Goal: Task Accomplishment & Management: Use online tool/utility

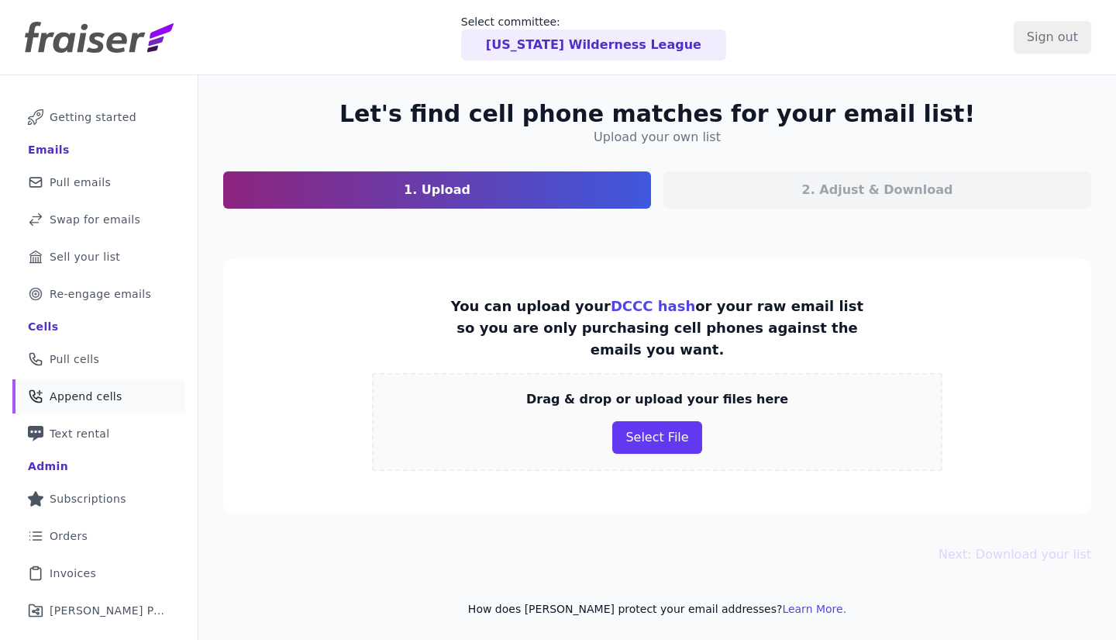
click at [319, 324] on section "You can upload your DCCC hash or your raw email list so you are only purchasing…" at bounding box center [657, 386] width 868 height 256
click at [250, 60] on header "Select committee: Alaska Wilderness League Sign out" at bounding box center [558, 37] width 1116 height 75
click at [646, 421] on button "Select File" at bounding box center [656, 437] width 89 height 33
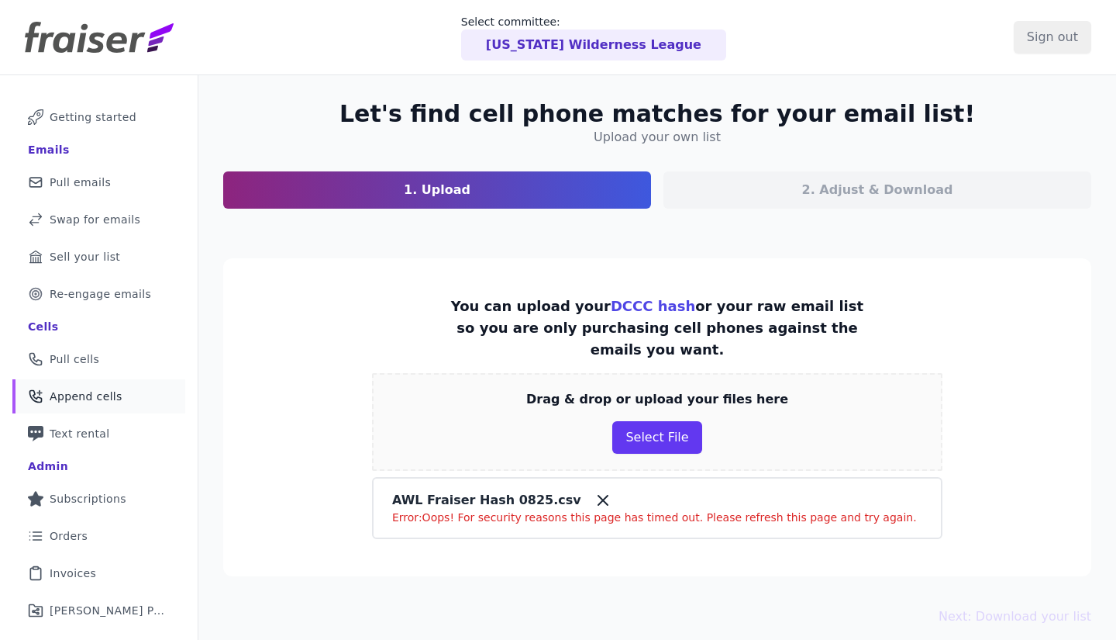
click at [599, 495] on icon at bounding box center [603, 499] width 9 height 9
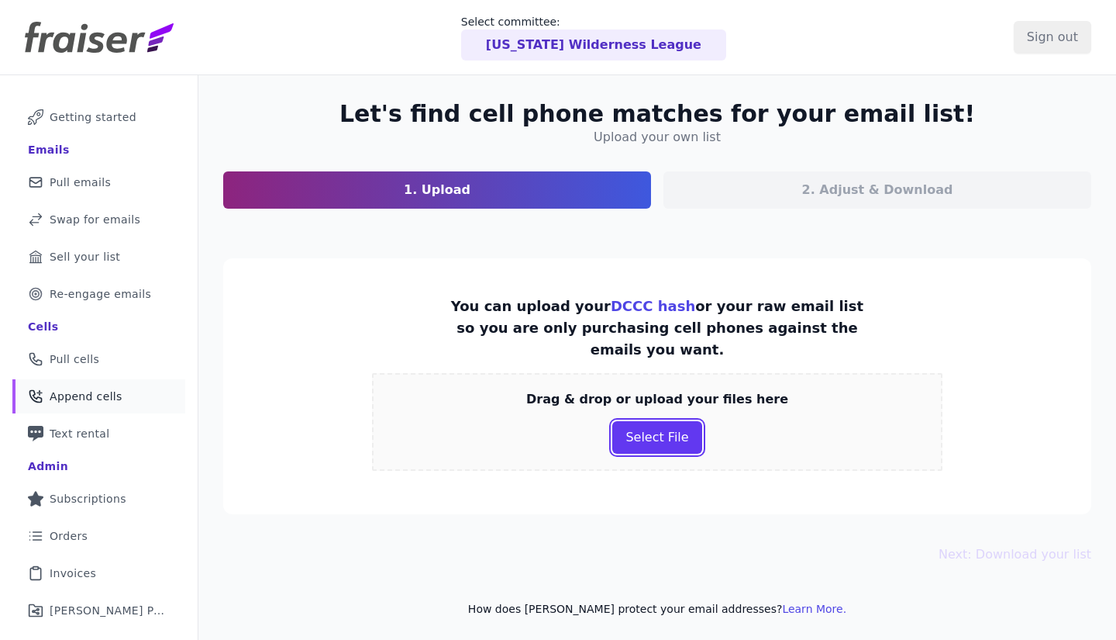
click at [655, 427] on button "Select File" at bounding box center [656, 437] width 89 height 33
click at [644, 421] on button "Select File" at bounding box center [656, 437] width 89 height 33
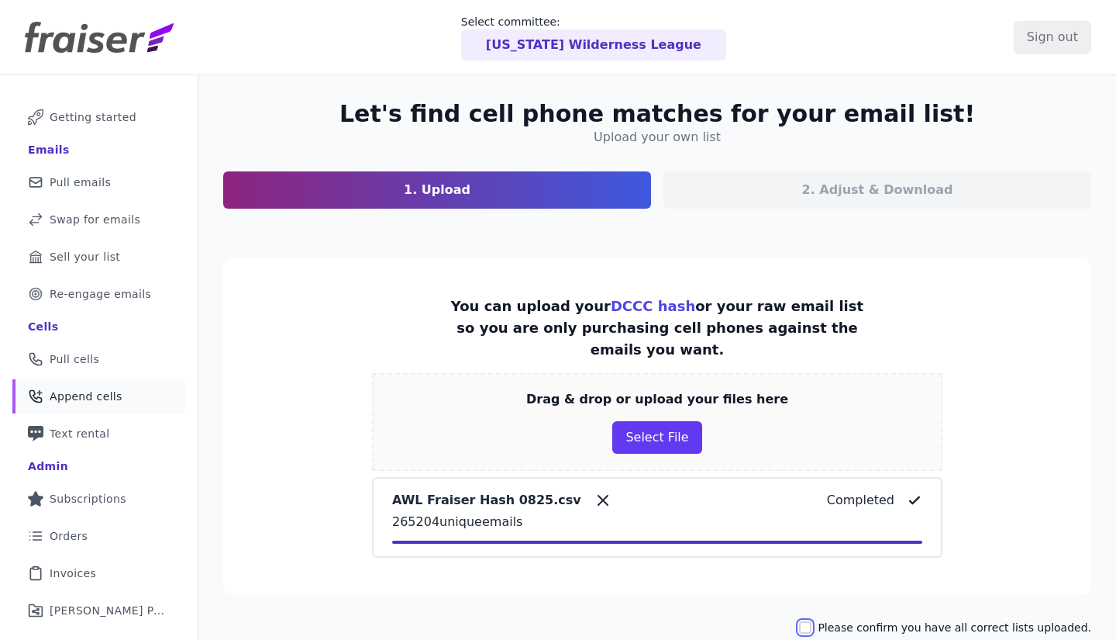
click at [812, 621] on input "Please confirm you have all correct lists uploaded." at bounding box center [805, 627] width 12 height 12
checkbox input "true"
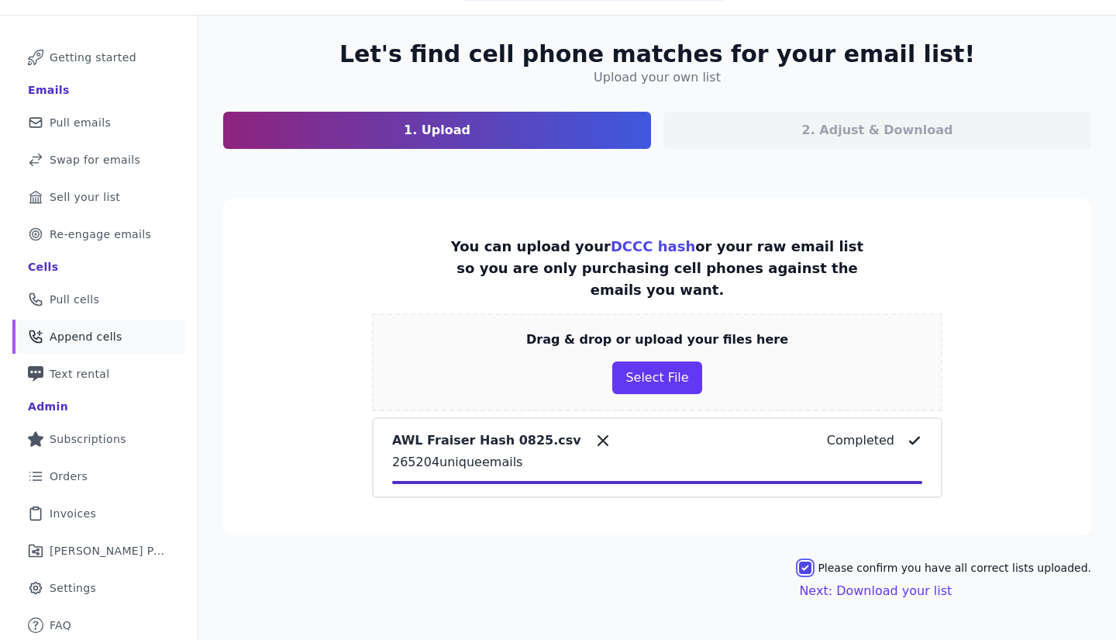
scroll to position [76, 0]
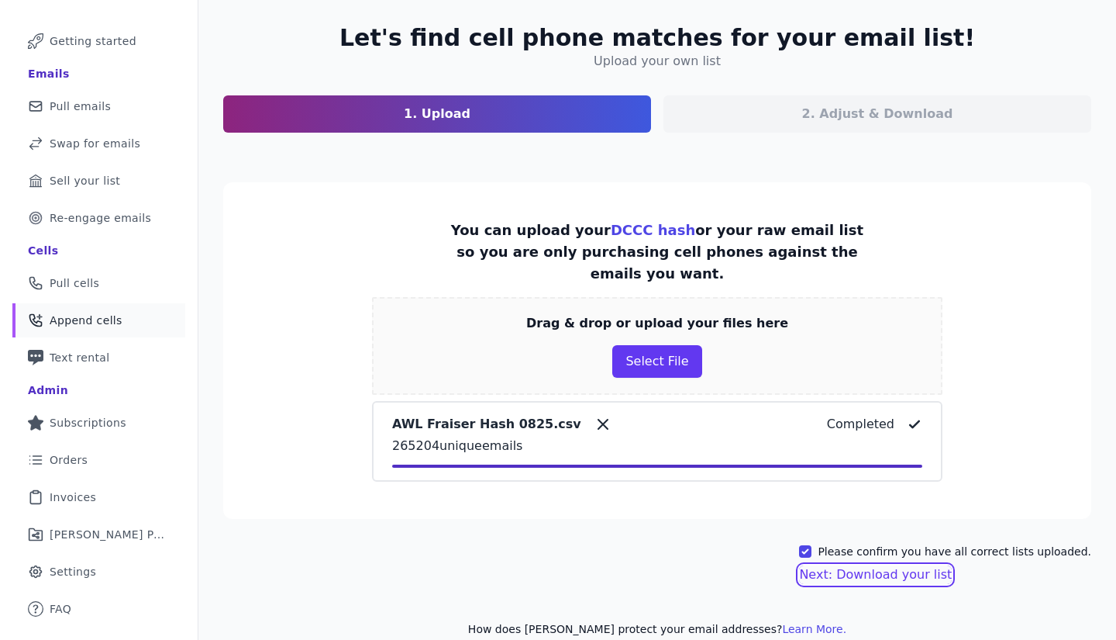
click at [907, 565] on button "Next: Download your list" at bounding box center [875, 574] width 153 height 19
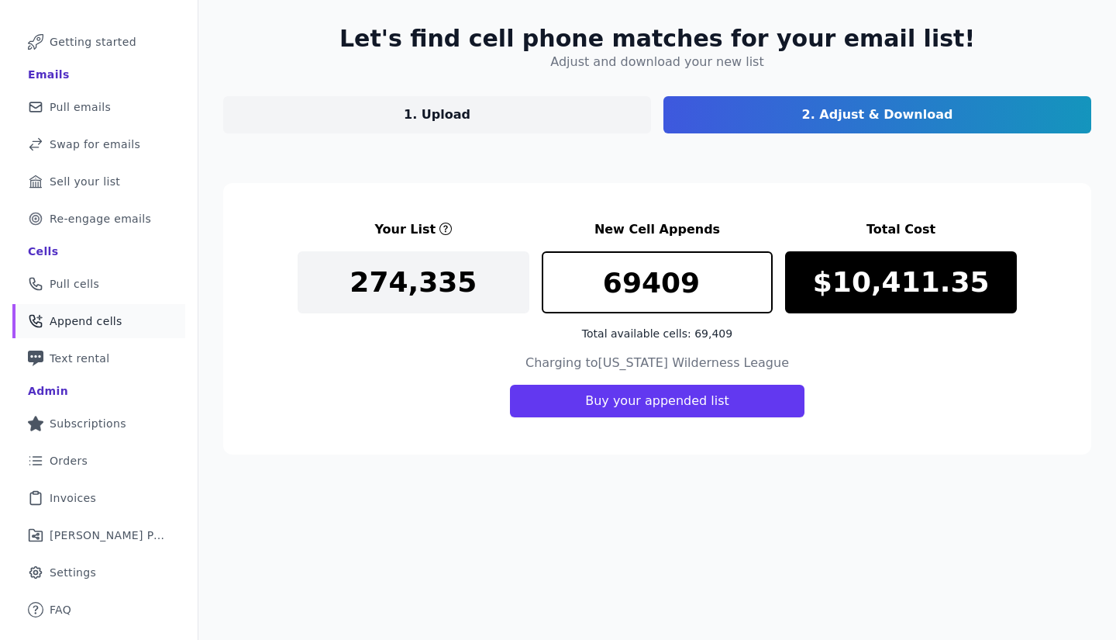
click at [422, 277] on p "274,335" at bounding box center [413, 282] width 127 height 31
click at [656, 288] on input "69409" at bounding box center [658, 282] width 232 height 62
click at [657, 288] on input "69409" at bounding box center [658, 282] width 232 height 62
click at [420, 242] on div "Your List New Cell Appends Total Cost 274,335 69409 Total available cells: 69,4…" at bounding box center [657, 280] width 719 height 121
click at [669, 338] on div "Total available cells: 69,409" at bounding box center [658, 334] width 232 height 16
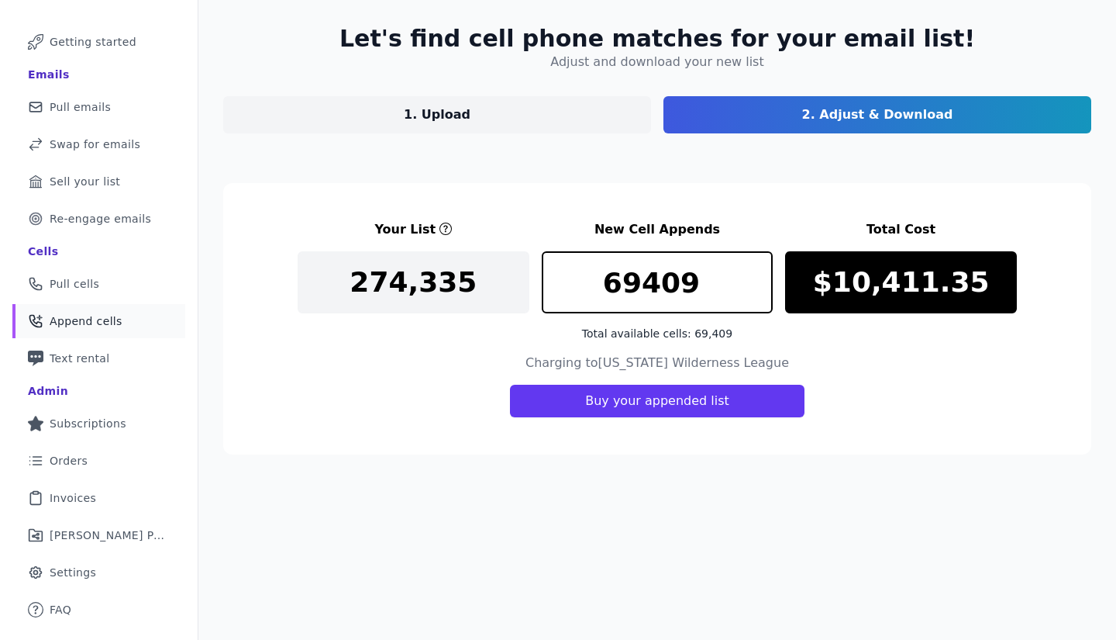
click at [62, 109] on span "Pull emails" at bounding box center [80, 107] width 61 height 16
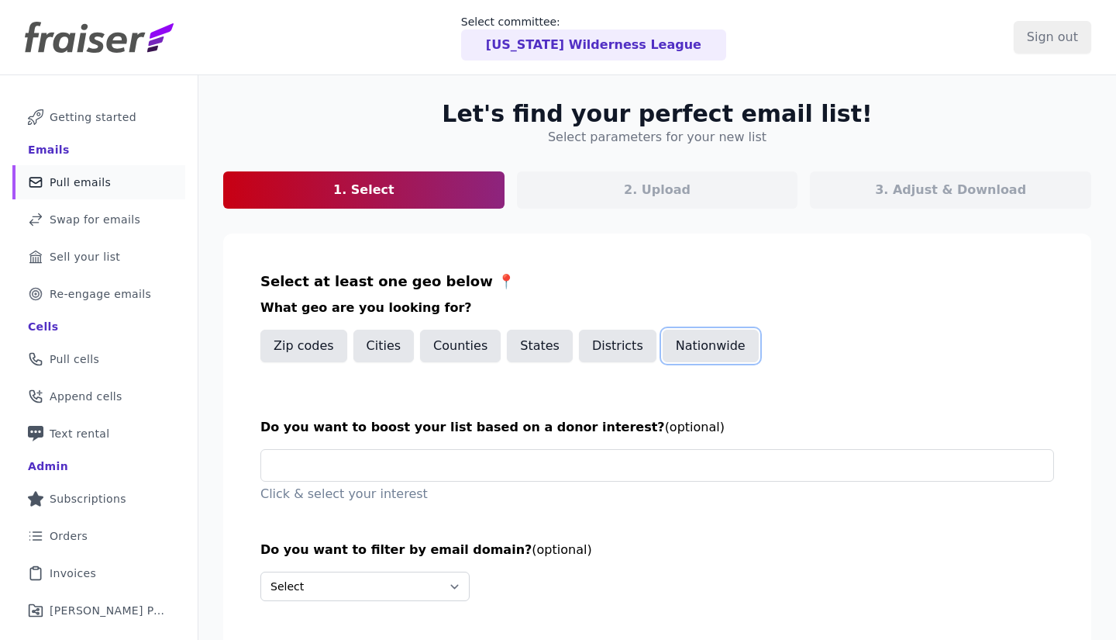
click at [681, 354] on button "Nationwide" at bounding box center [711, 346] width 96 height 33
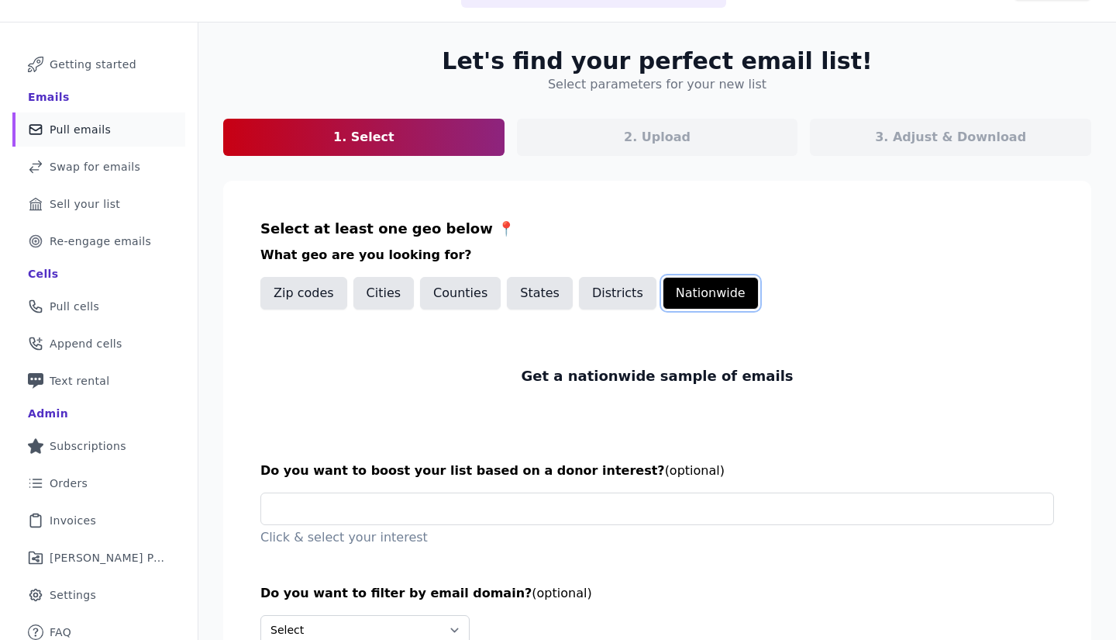
scroll to position [155, 0]
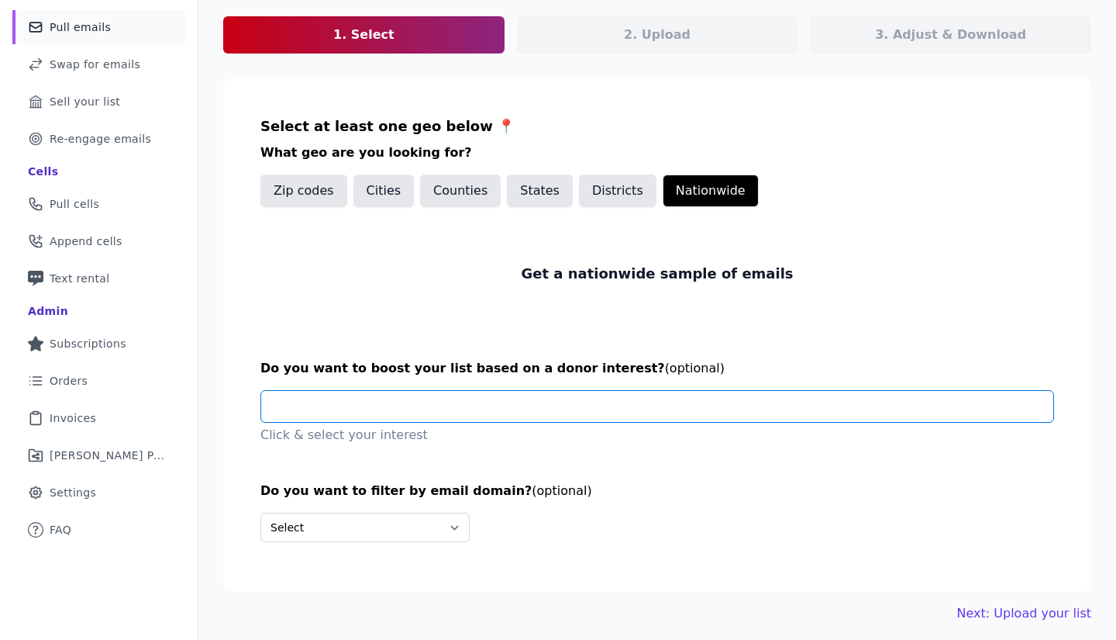
drag, startPoint x: 440, startPoint y: 401, endPoint x: 443, endPoint y: 426, distance: 25.0
click at [440, 401] on input "text" at bounding box center [664, 406] width 780 height 31
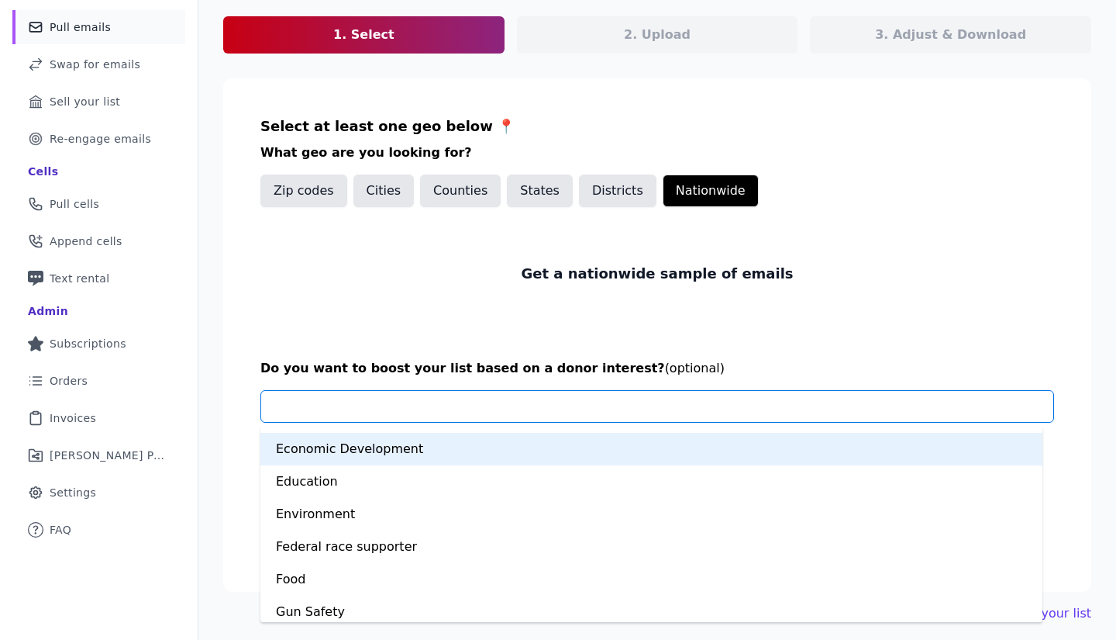
scroll to position [388, 0]
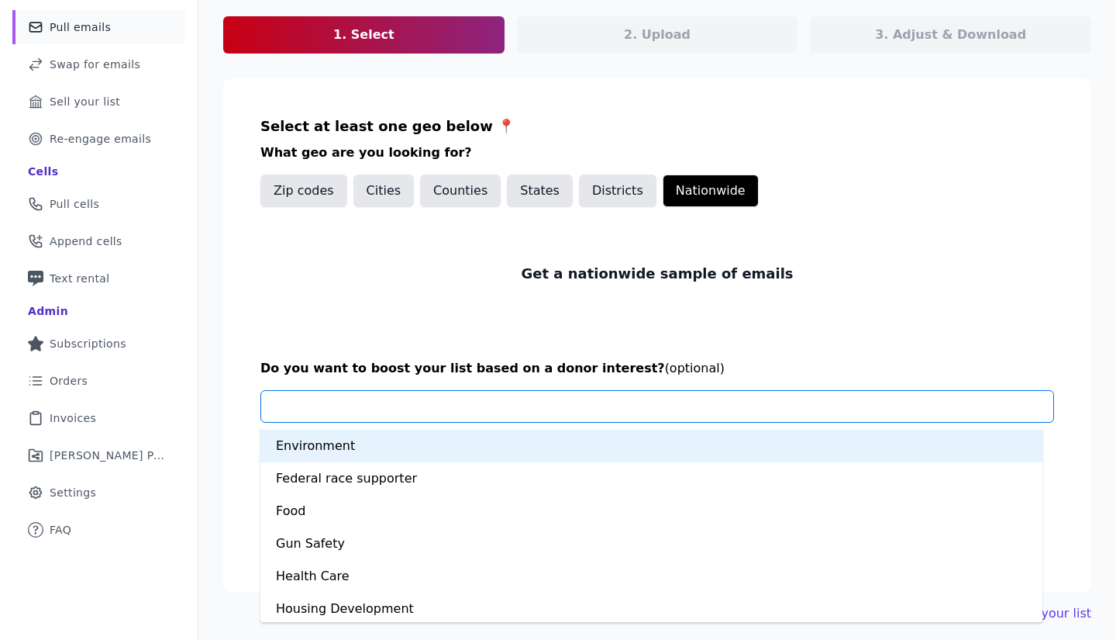
drag, startPoint x: 370, startPoint y: 453, endPoint x: 376, endPoint y: 468, distance: 16.0
click at [371, 453] on div "Environment" at bounding box center [652, 446] width 782 height 33
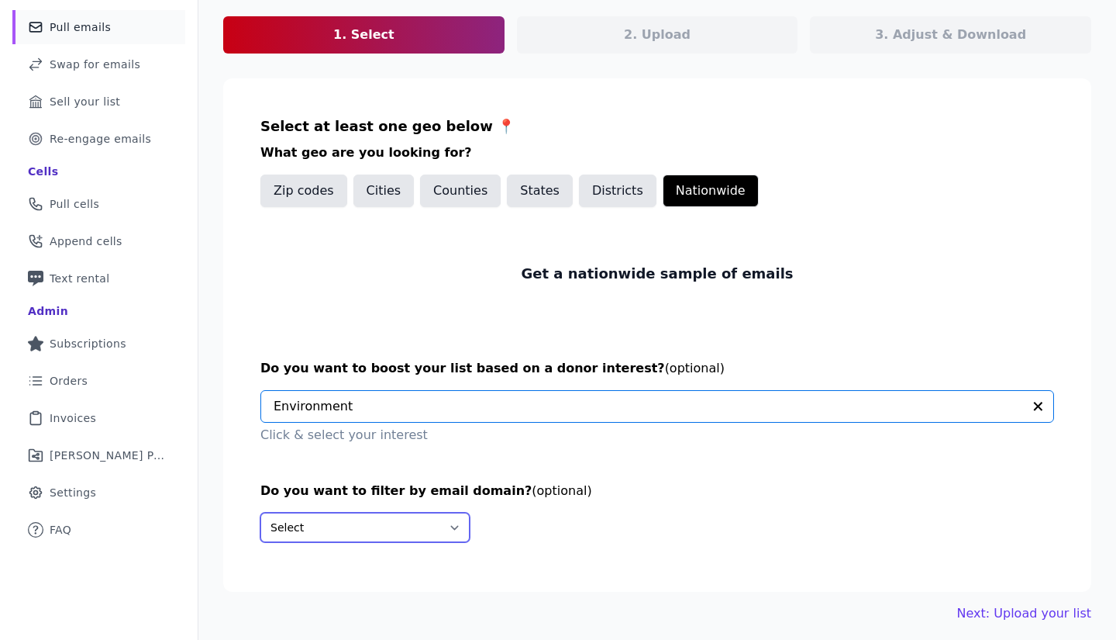
click at [407, 522] on select "Select Include only these domains Include none of these domains" at bounding box center [365, 526] width 209 height 29
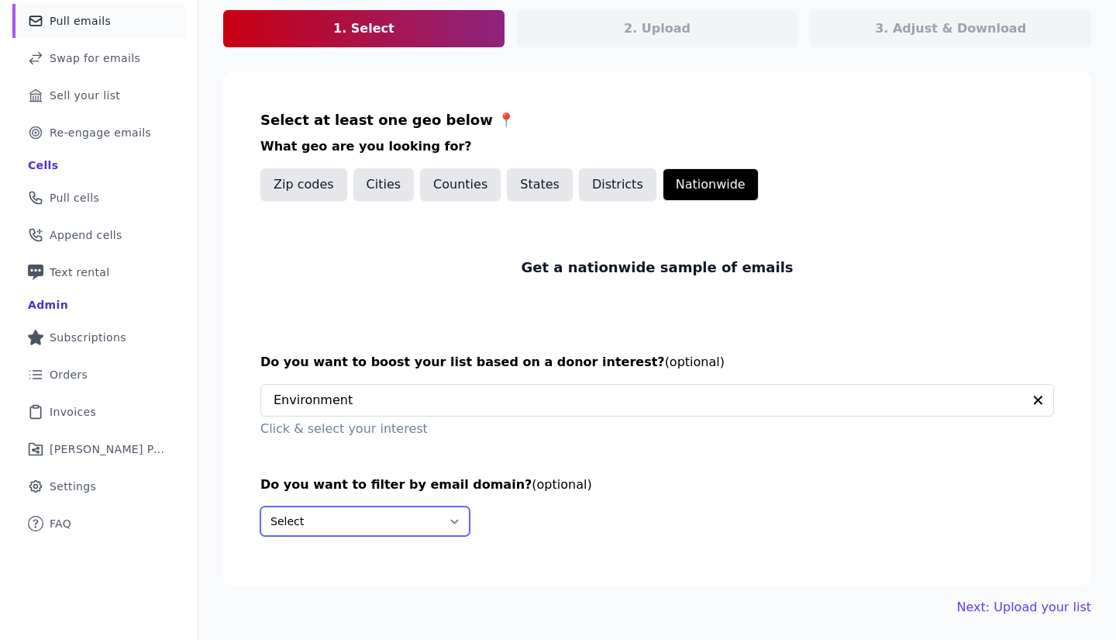
scroll to position [163, 0]
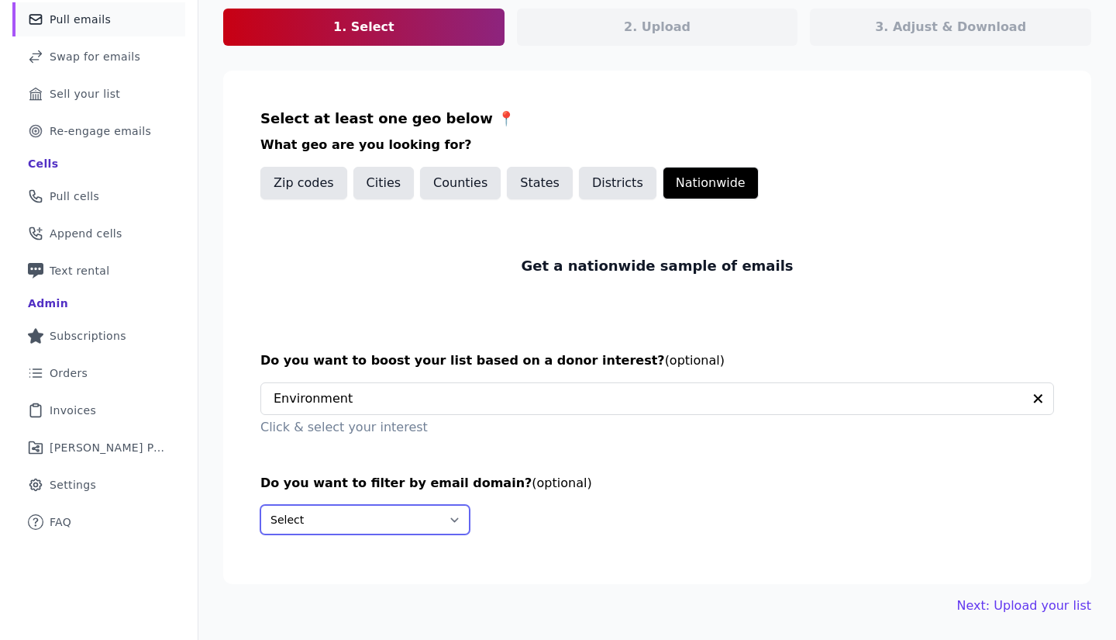
drag, startPoint x: 313, startPoint y: 515, endPoint x: 324, endPoint y: 555, distance: 41.8
click at [313, 515] on select "Select Include only these domains Include none of these domains" at bounding box center [365, 519] width 209 height 29
click at [332, 533] on select "Select Include only these domains Include none of these domains" at bounding box center [365, 519] width 209 height 29
select select "Exclude"
click at [261, 505] on select "Select Include only these domains Include none of these domains" at bounding box center [365, 519] width 209 height 29
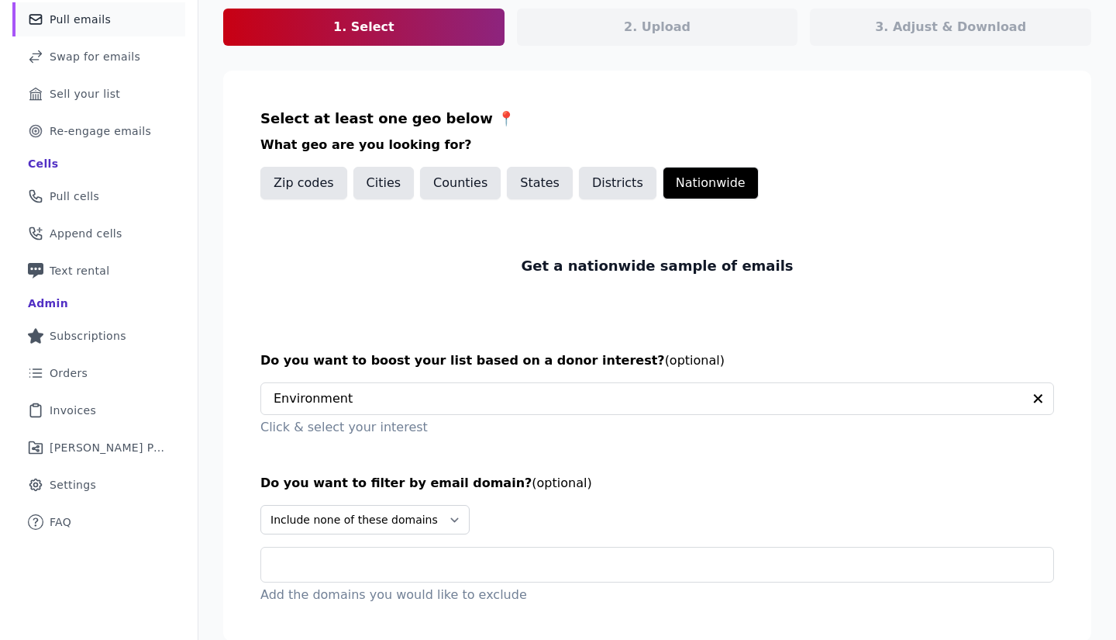
click at [302, 568] on input "text" at bounding box center [664, 564] width 780 height 19
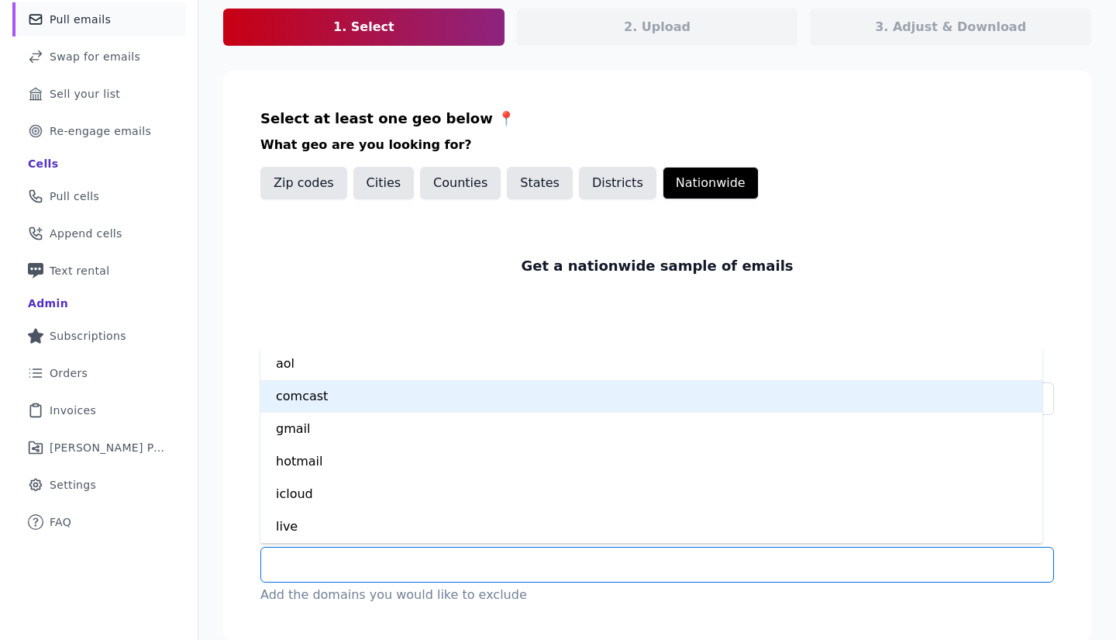
click at [313, 402] on div "comcast" at bounding box center [652, 396] width 782 height 33
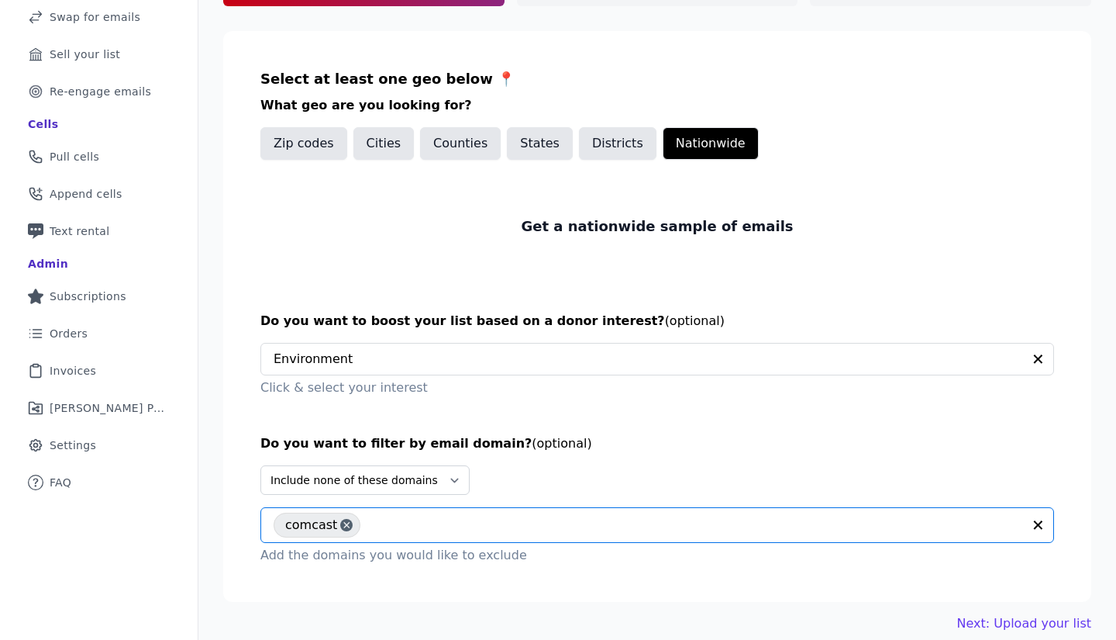
scroll to position [220, 0]
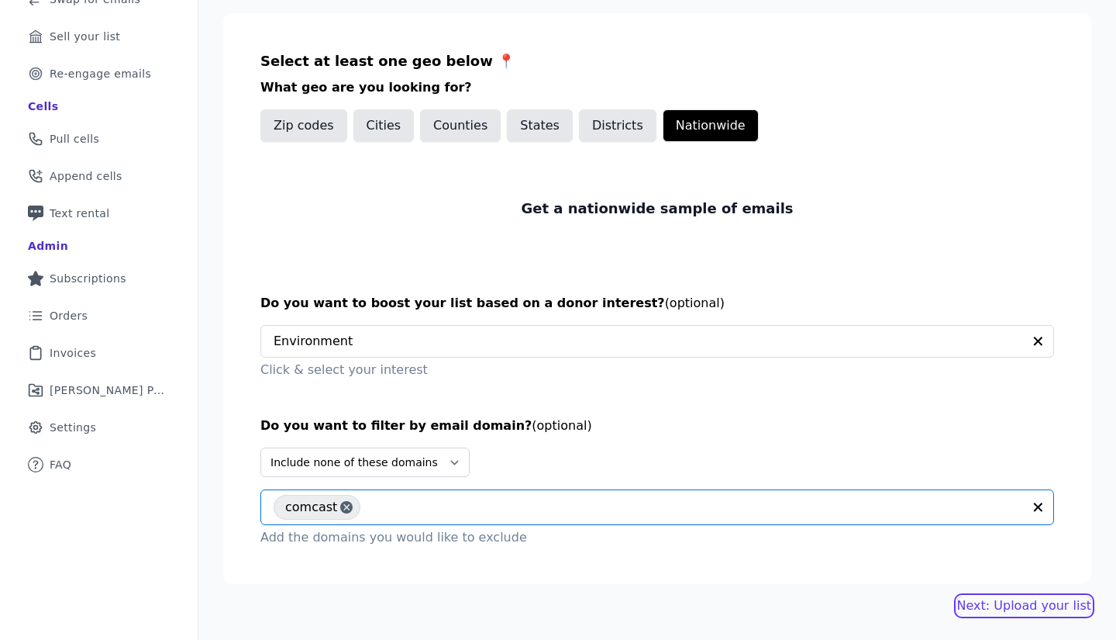
click at [988, 602] on link "Next: Upload your list" at bounding box center [1025, 605] width 134 height 19
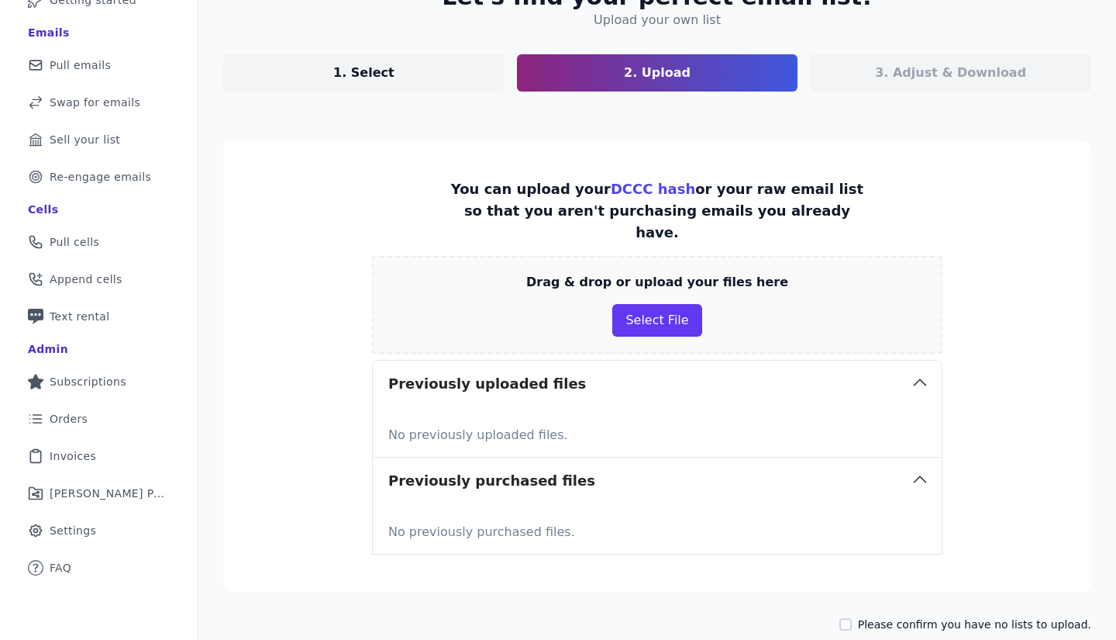
scroll to position [190, 0]
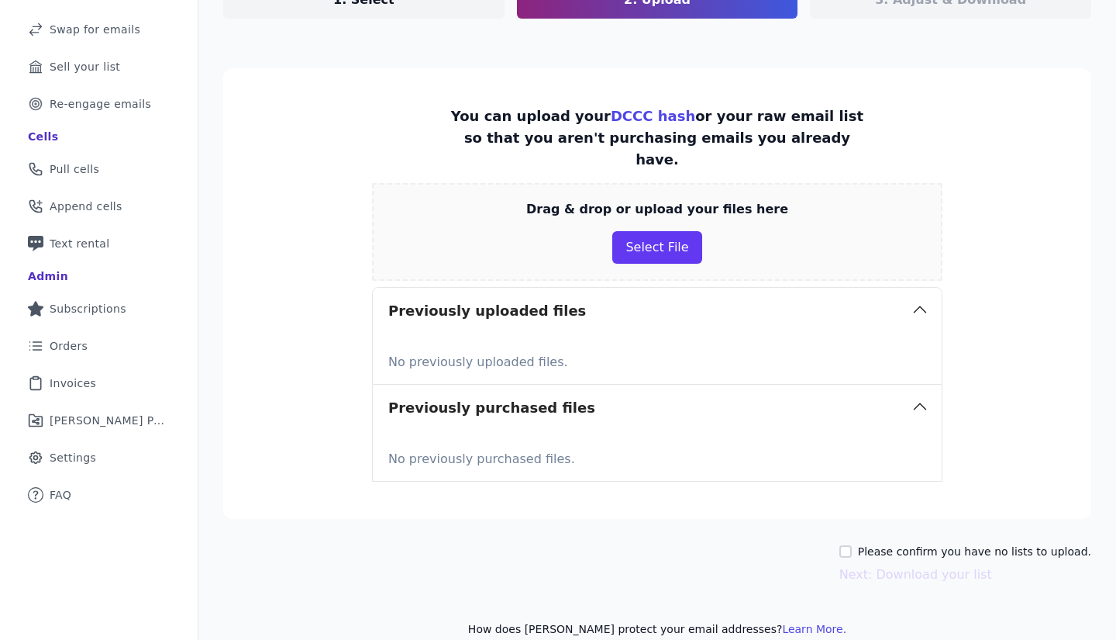
click at [288, 184] on section "You can upload your DCCC hash or your raw email list so that you aren't purchas…" at bounding box center [657, 293] width 868 height 450
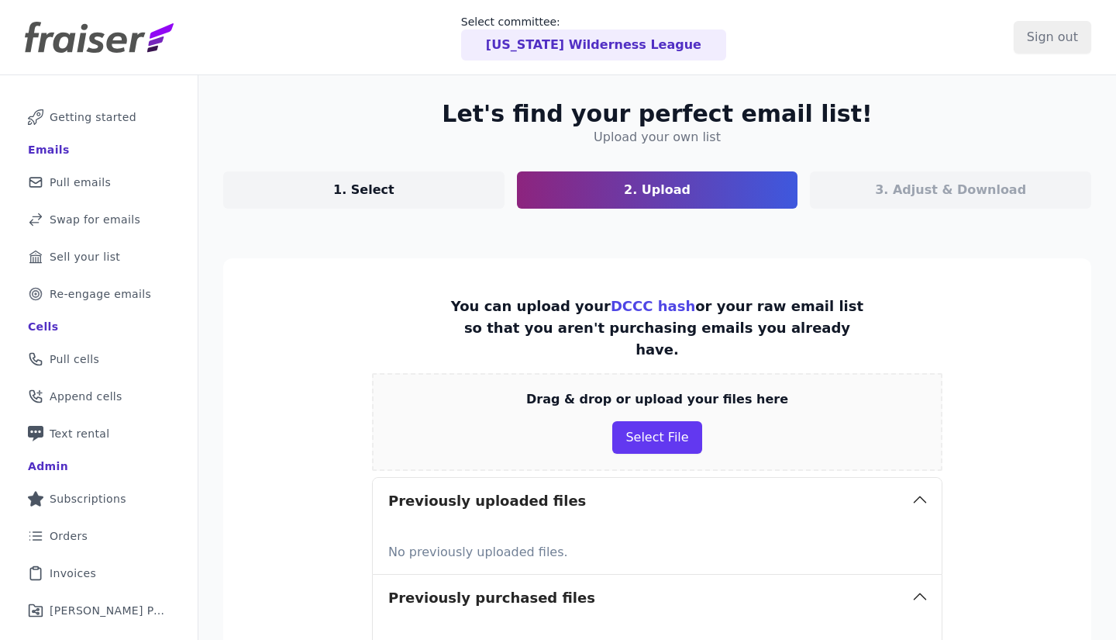
click at [321, 346] on section "You can upload your DCCC hash or your raw email list so that you aren't purchas…" at bounding box center [657, 483] width 868 height 450
drag, startPoint x: 312, startPoint y: 159, endPoint x: 327, endPoint y: 164, distance: 16.2
click at [312, 159] on section "Let's find your perfect email list! Upload your own list 1. Select 2. Upload 3.…" at bounding box center [657, 154] width 868 height 109
